Goal: Check status: Check status

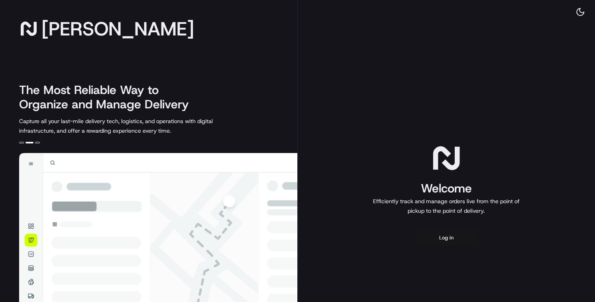
click at [446, 240] on button "Log in" at bounding box center [447, 237] width 64 height 19
